Goal: Task Accomplishment & Management: Manage account settings

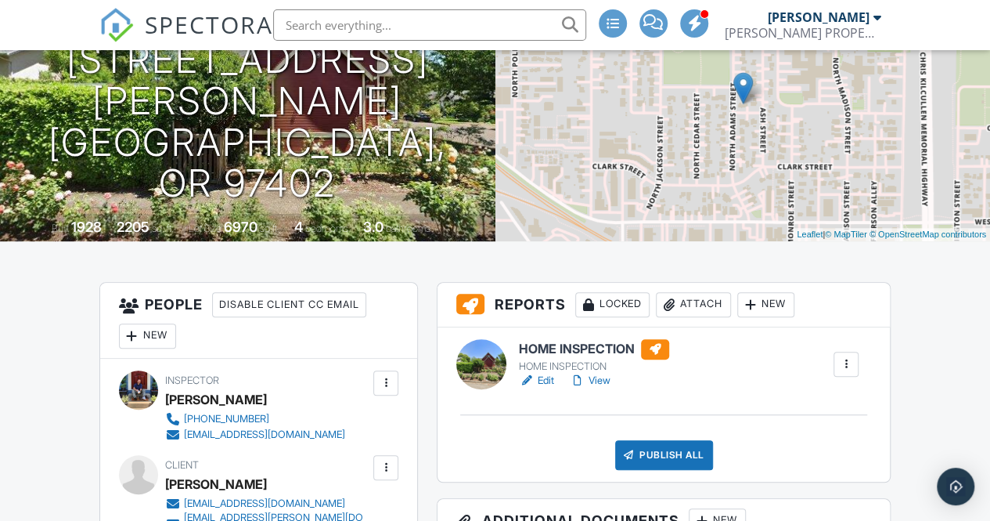
scroll to position [272, 0]
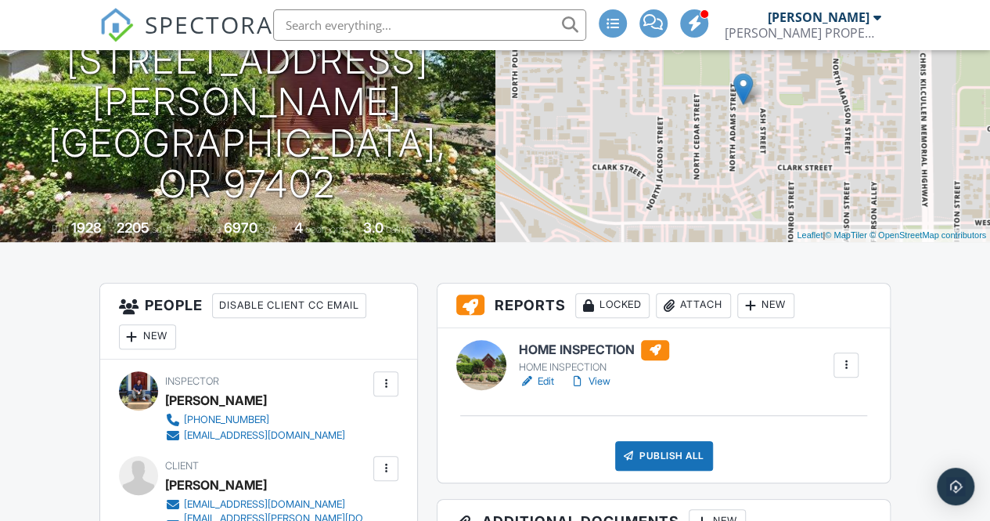
click at [544, 386] on link "Edit" at bounding box center [536, 381] width 35 height 16
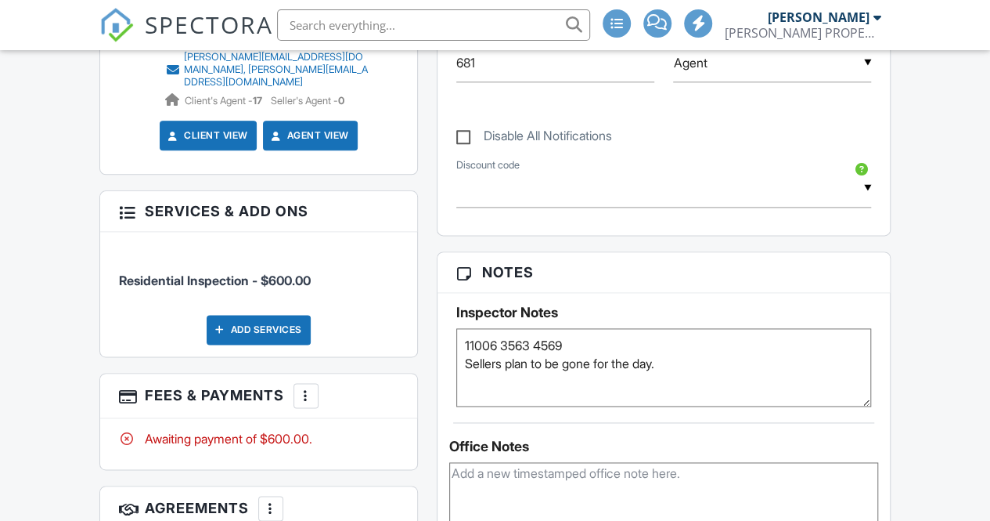
scroll to position [909, 0]
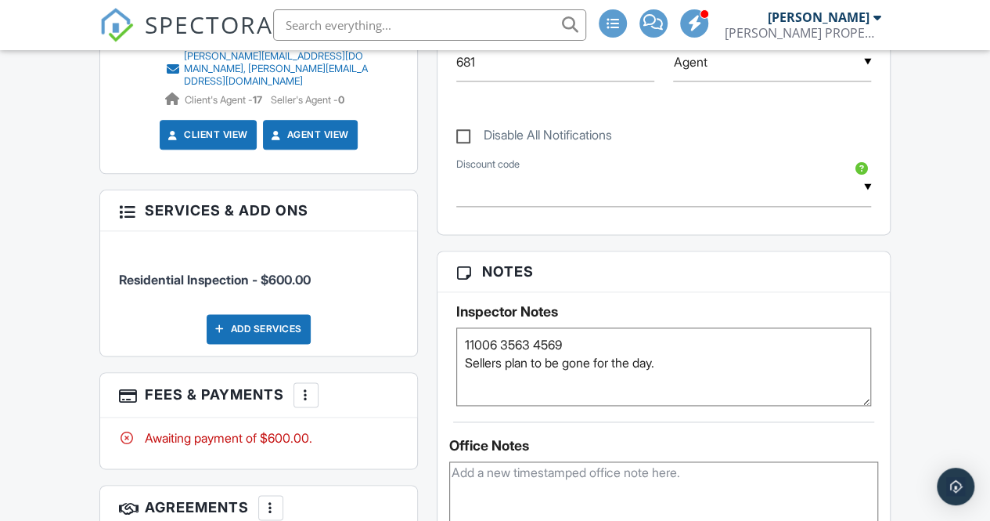
click at [125, 202] on div at bounding box center [127, 210] width 16 height 16
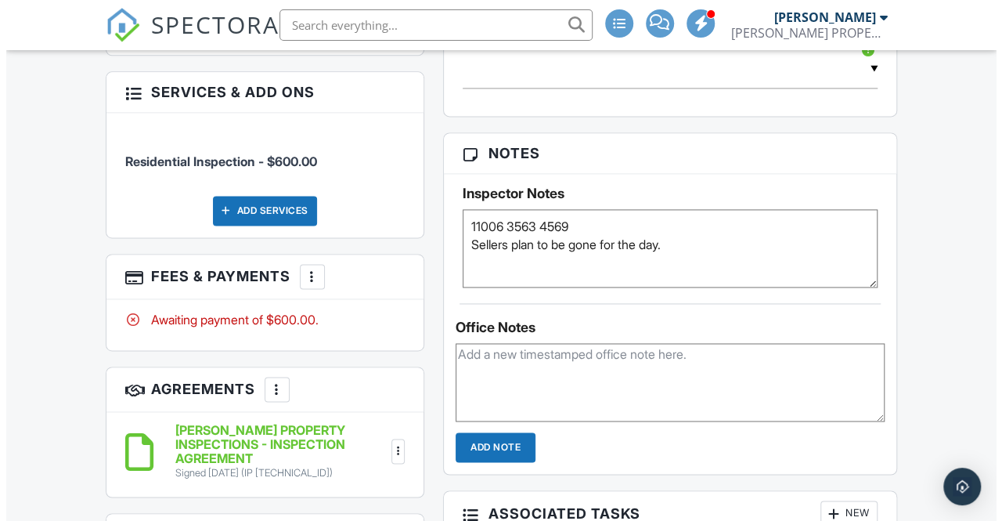
scroll to position [1028, 0]
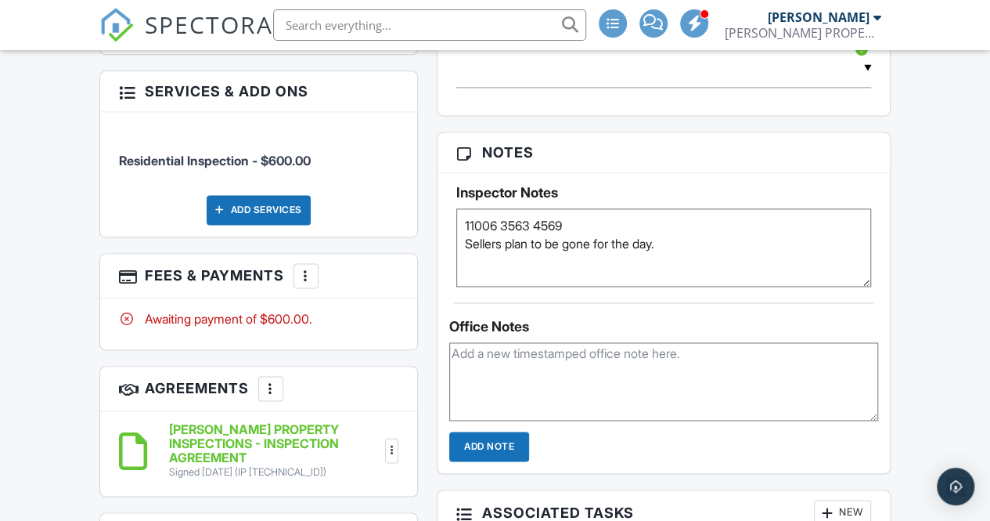
click at [305, 268] on div at bounding box center [306, 276] width 16 height 16
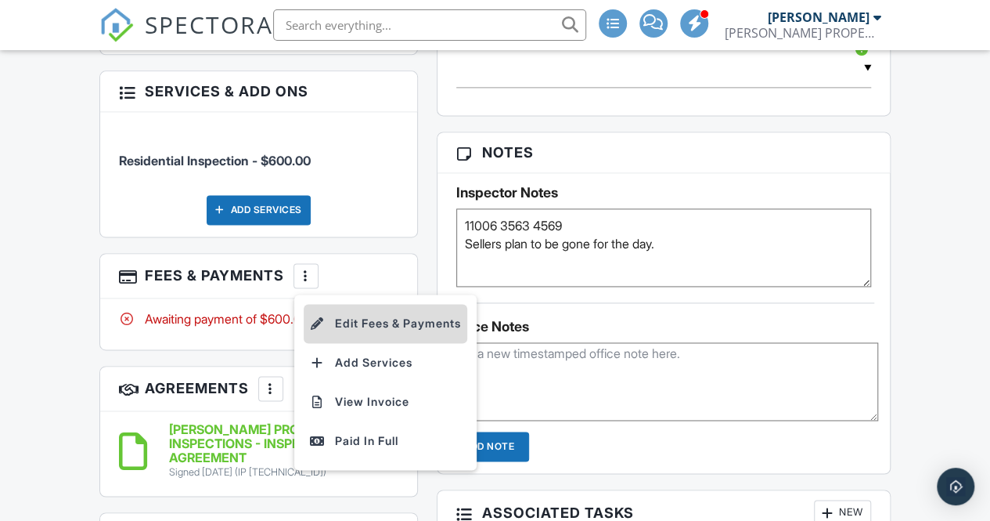
click at [356, 304] on li "Edit Fees & Payments" at bounding box center [386, 323] width 164 height 39
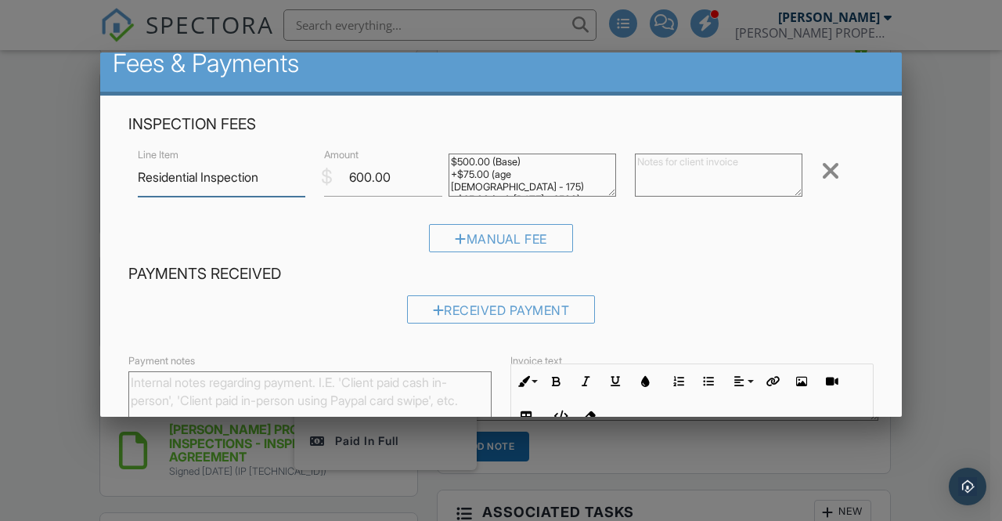
scroll to position [20, 0]
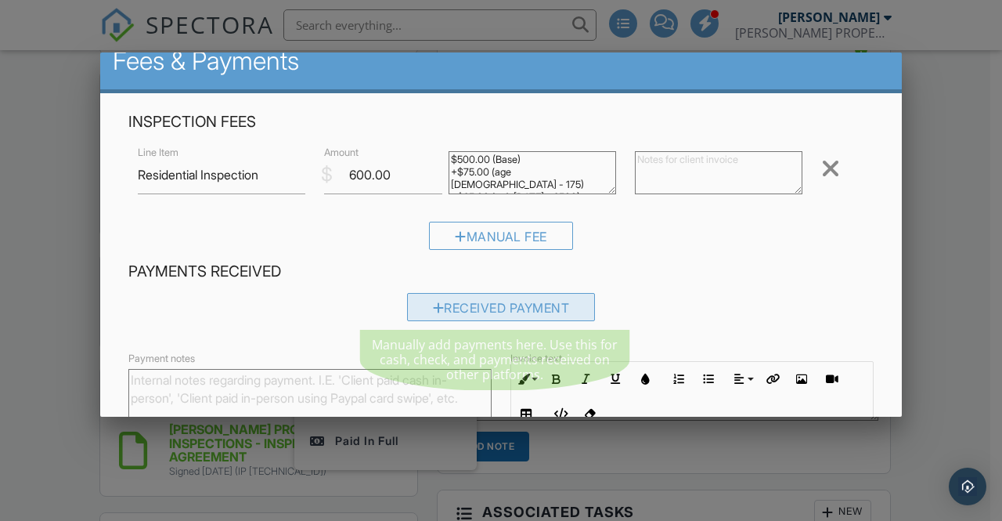
click at [437, 308] on div "Received Payment" at bounding box center [501, 307] width 189 height 28
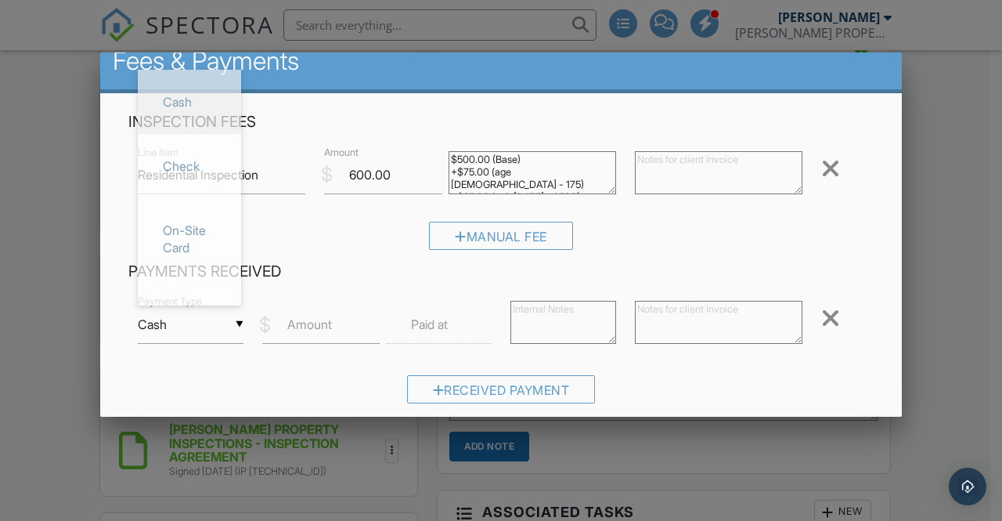
click at [239, 325] on div "▼ Cash Cash Check On-Site Card Other Cash Check On-Site Card Other" at bounding box center [191, 324] width 106 height 38
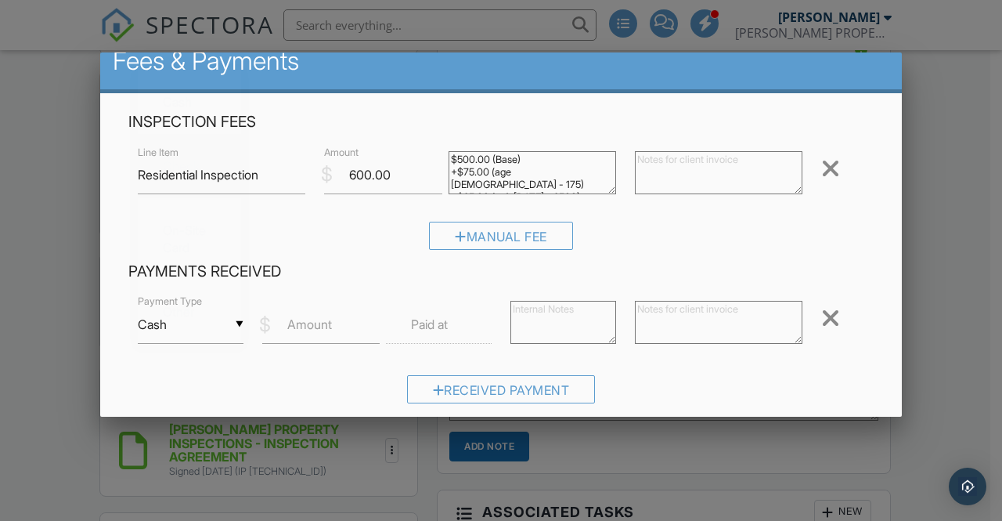
click at [193, 174] on span "Check" at bounding box center [189, 165] width 78 height 39
type input "Check"
click at [288, 330] on label "Amount" at bounding box center [309, 324] width 45 height 17
click at [288, 330] on input "Amount" at bounding box center [321, 324] width 118 height 38
type input "600.00"
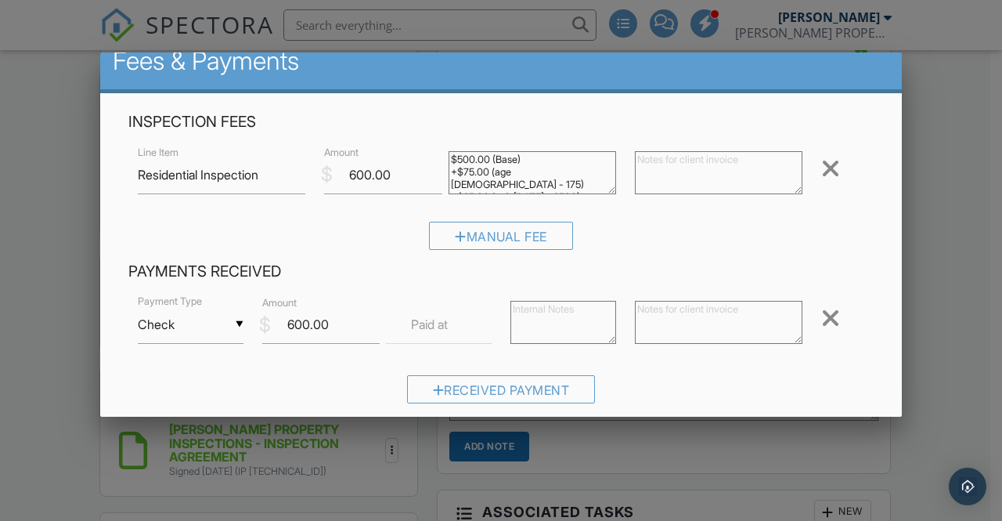
click at [429, 331] on label "Paid at" at bounding box center [429, 324] width 37 height 17
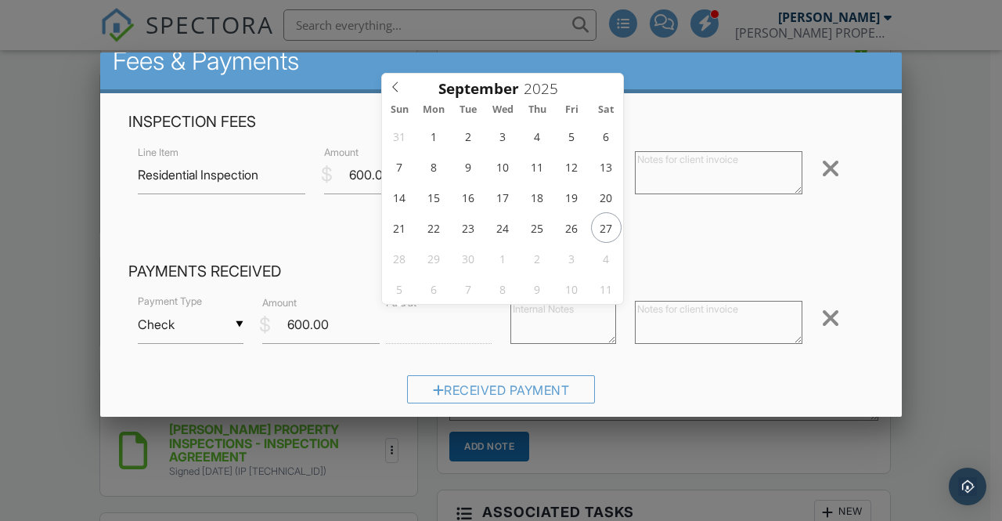
click at [455, 327] on input "text" at bounding box center [439, 324] width 106 height 38
type input "[DATE] 12:00 PM"
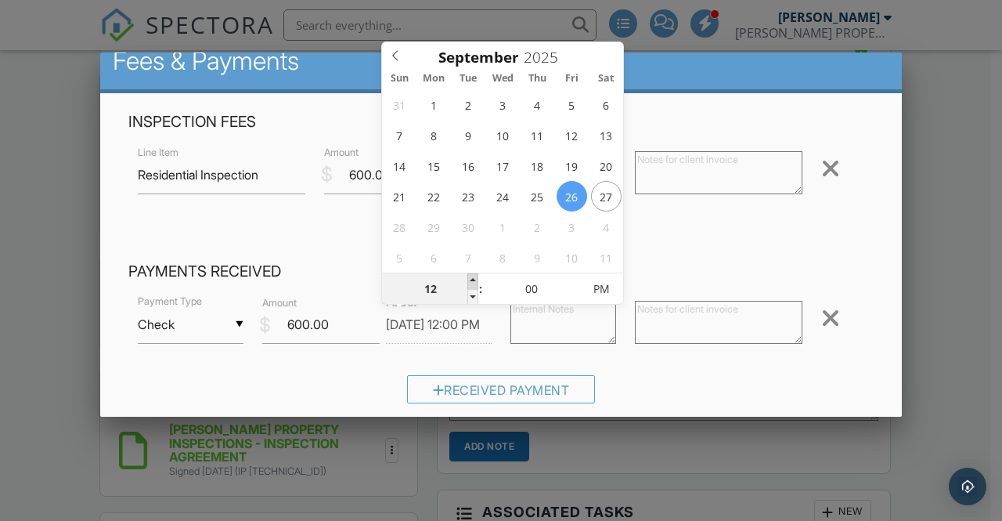
type input "01"
type input "[DATE] 1:00 PM"
click at [474, 278] on span at bounding box center [472, 281] width 11 height 16
type input "02"
type input "[DATE] 2:00 PM"
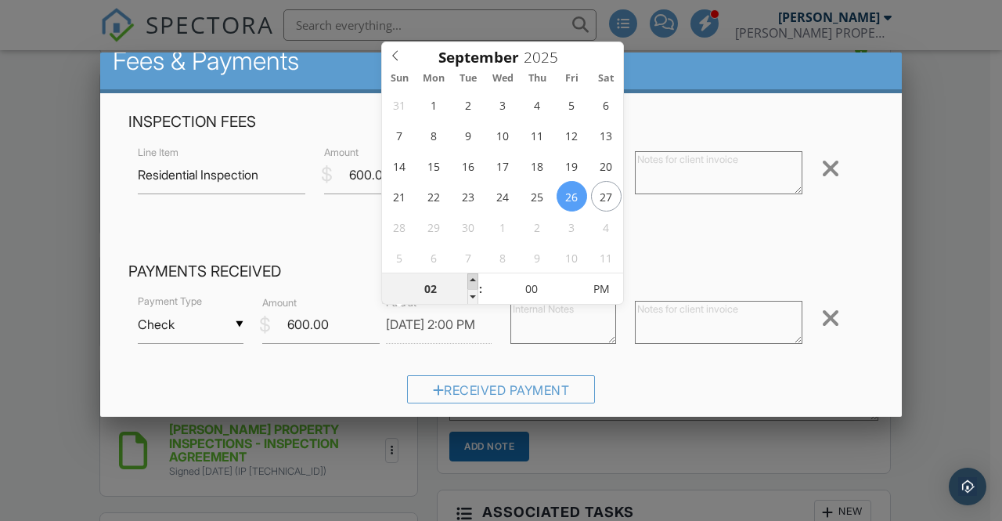
click at [474, 278] on span at bounding box center [472, 281] width 11 height 16
type input "03"
type input "[DATE] 3:00 PM"
click at [474, 278] on span at bounding box center [472, 281] width 11 height 16
type input "04"
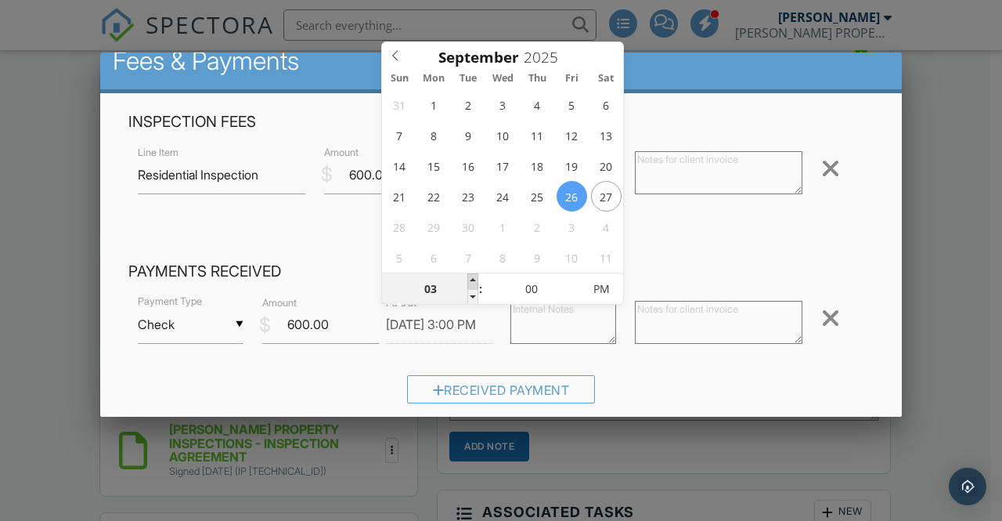
type input "[DATE] 4:00 PM"
click at [474, 278] on span at bounding box center [472, 281] width 11 height 16
type input "05"
type input "[DATE] 5:00 PM"
click at [474, 278] on span at bounding box center [472, 281] width 11 height 16
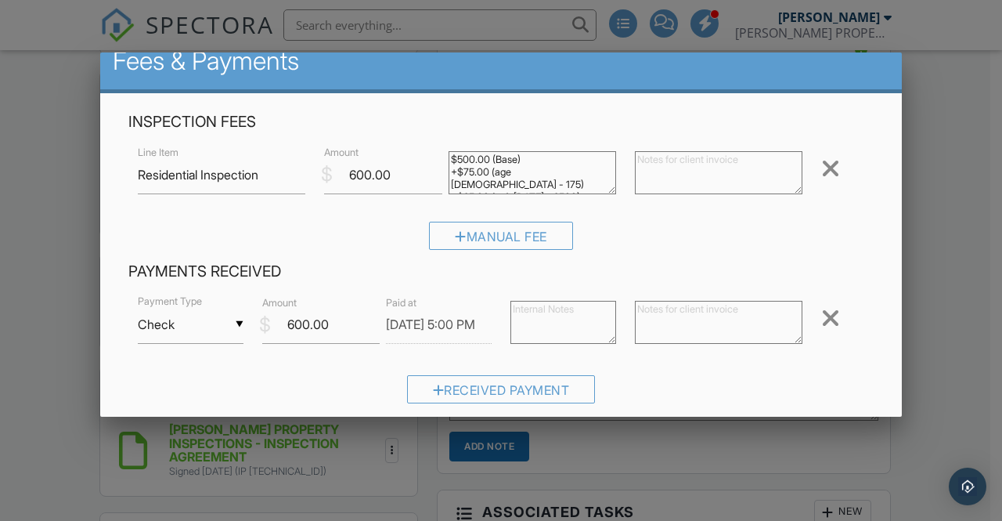
click at [640, 379] on div "Received Payment" at bounding box center [500, 395] width 745 height 40
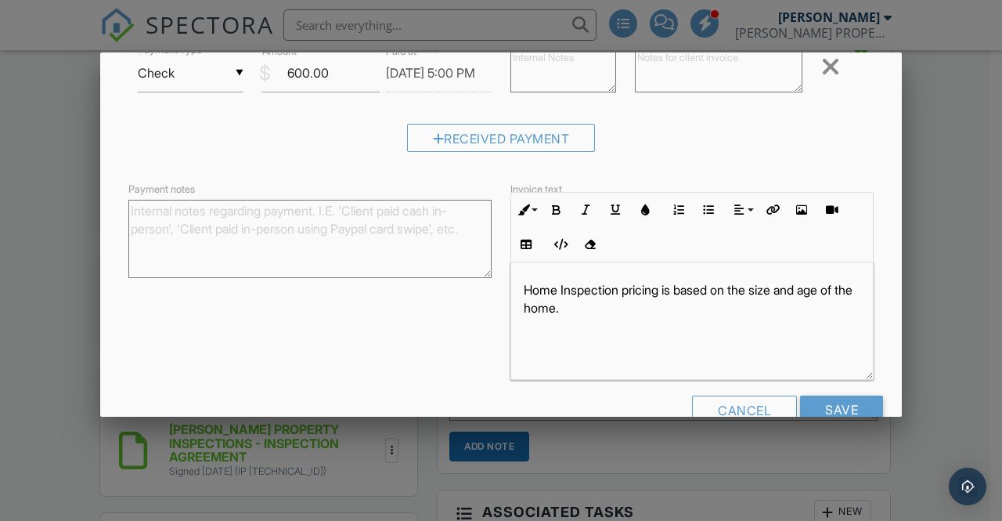
scroll to position [307, 0]
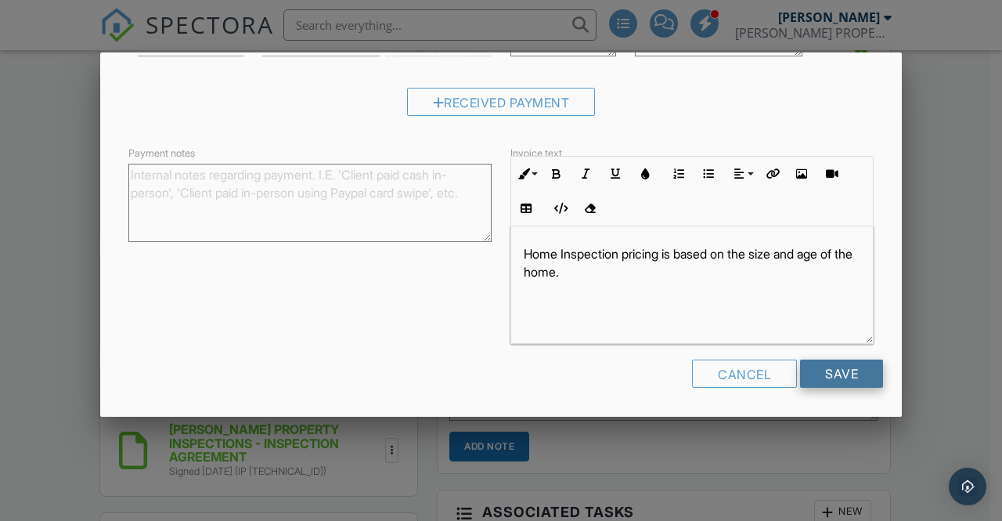
click at [817, 372] on input "Save" at bounding box center [841, 373] width 83 height 28
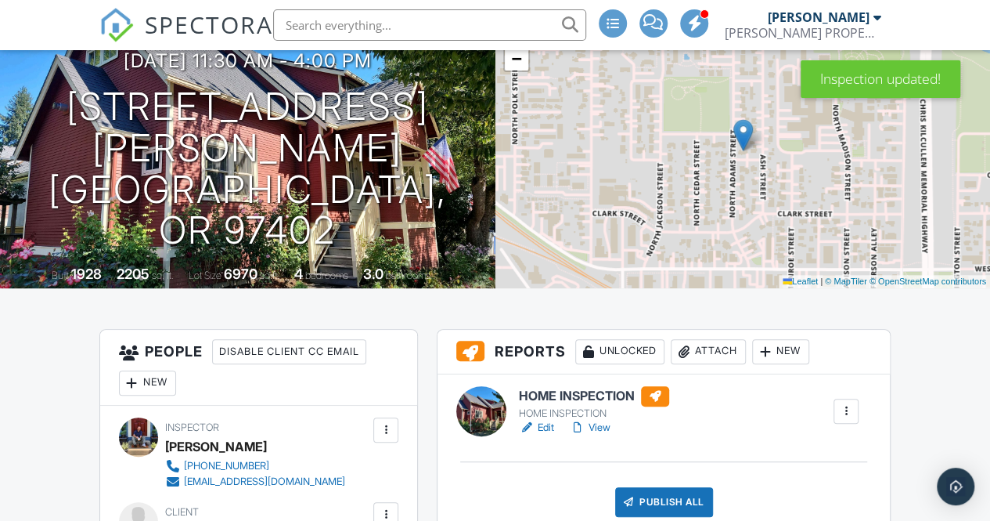
scroll to position [228, 0]
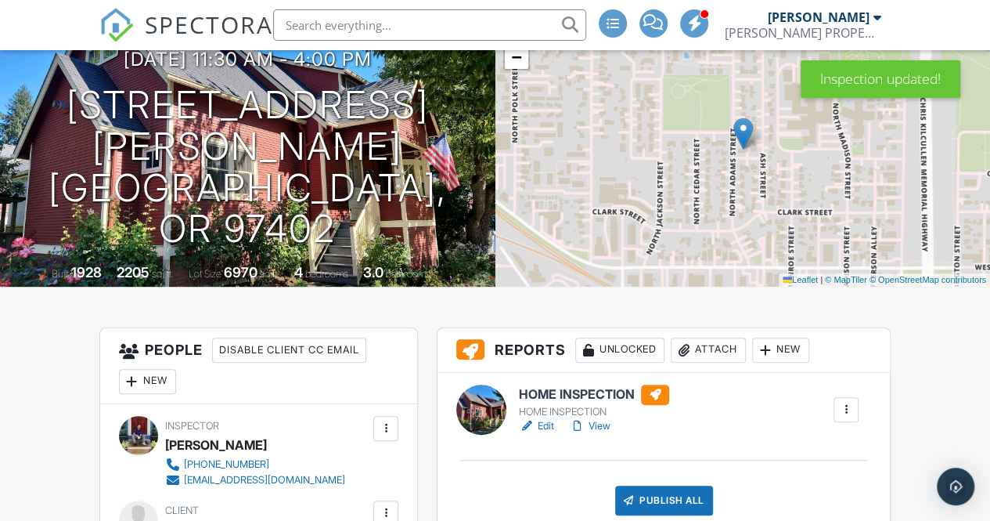
click at [595, 425] on link "View" at bounding box center [590, 426] width 41 height 16
